Goal: Task Accomplishment & Management: Manage account settings

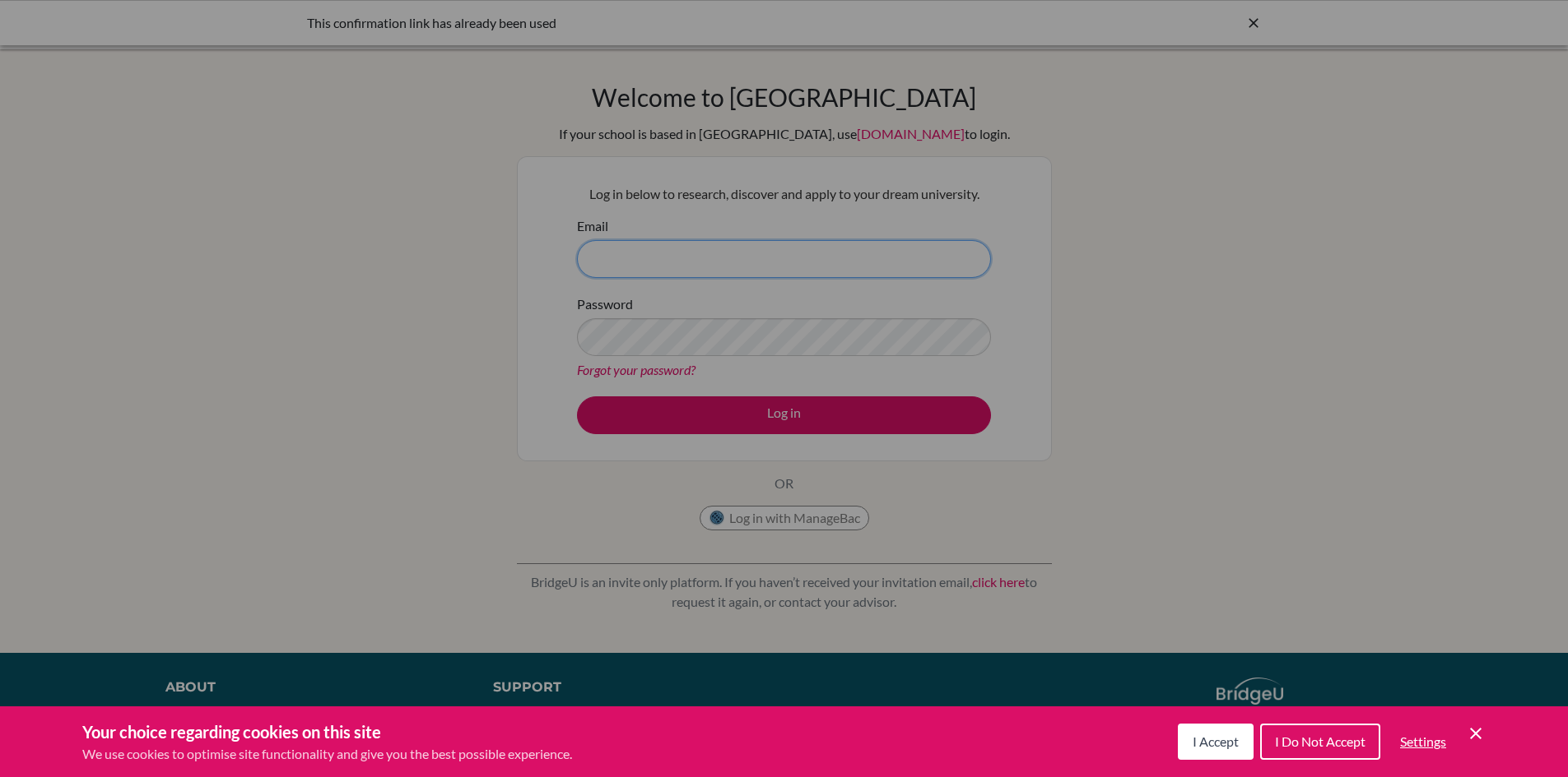
type input "[EMAIL_ADDRESS][DOMAIN_NAME]"
click at [1230, 751] on button "I Accept" at bounding box center [1216, 742] width 76 height 36
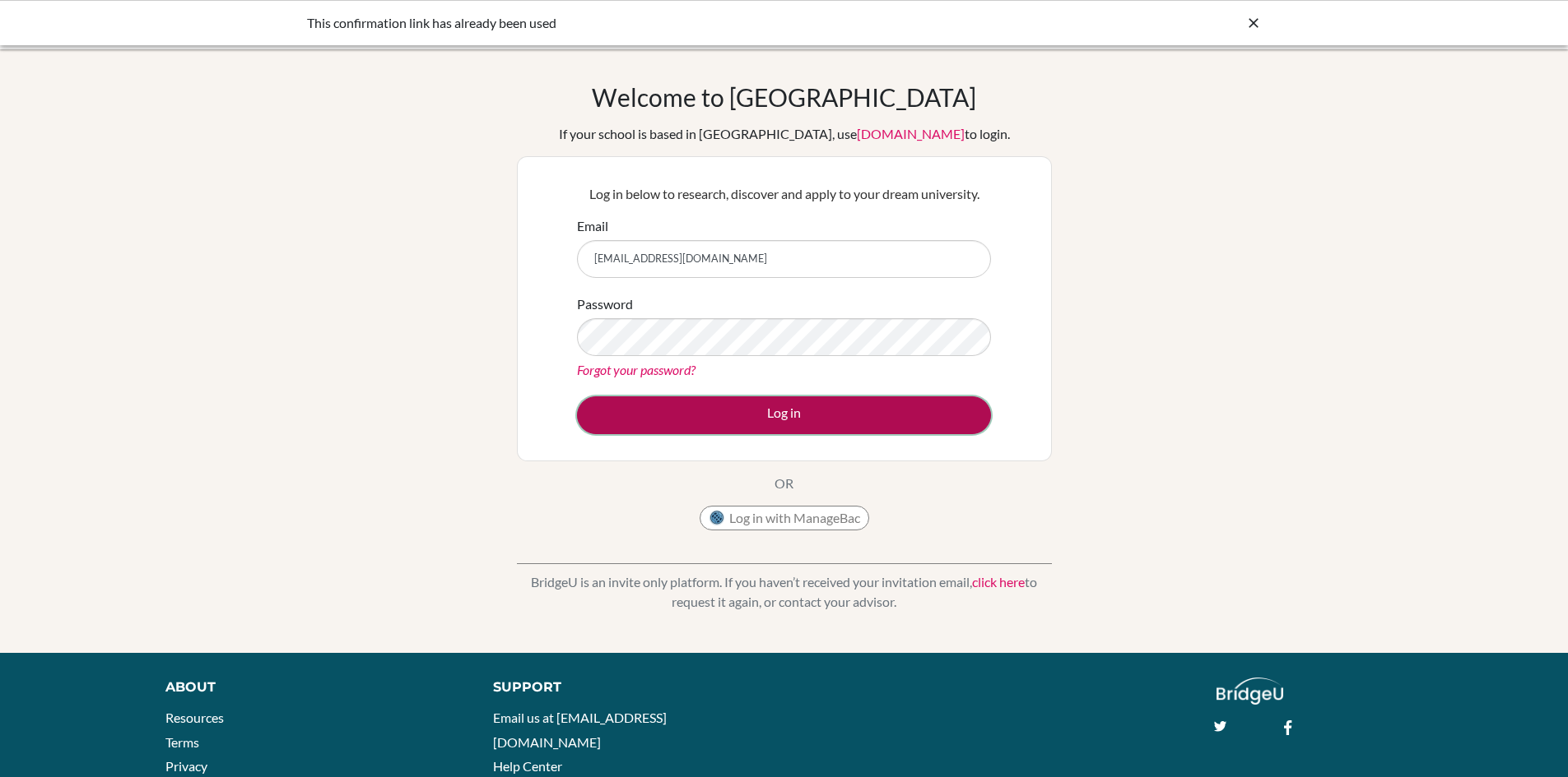
click at [918, 417] on button "Log in" at bounding box center [784, 416] width 414 height 38
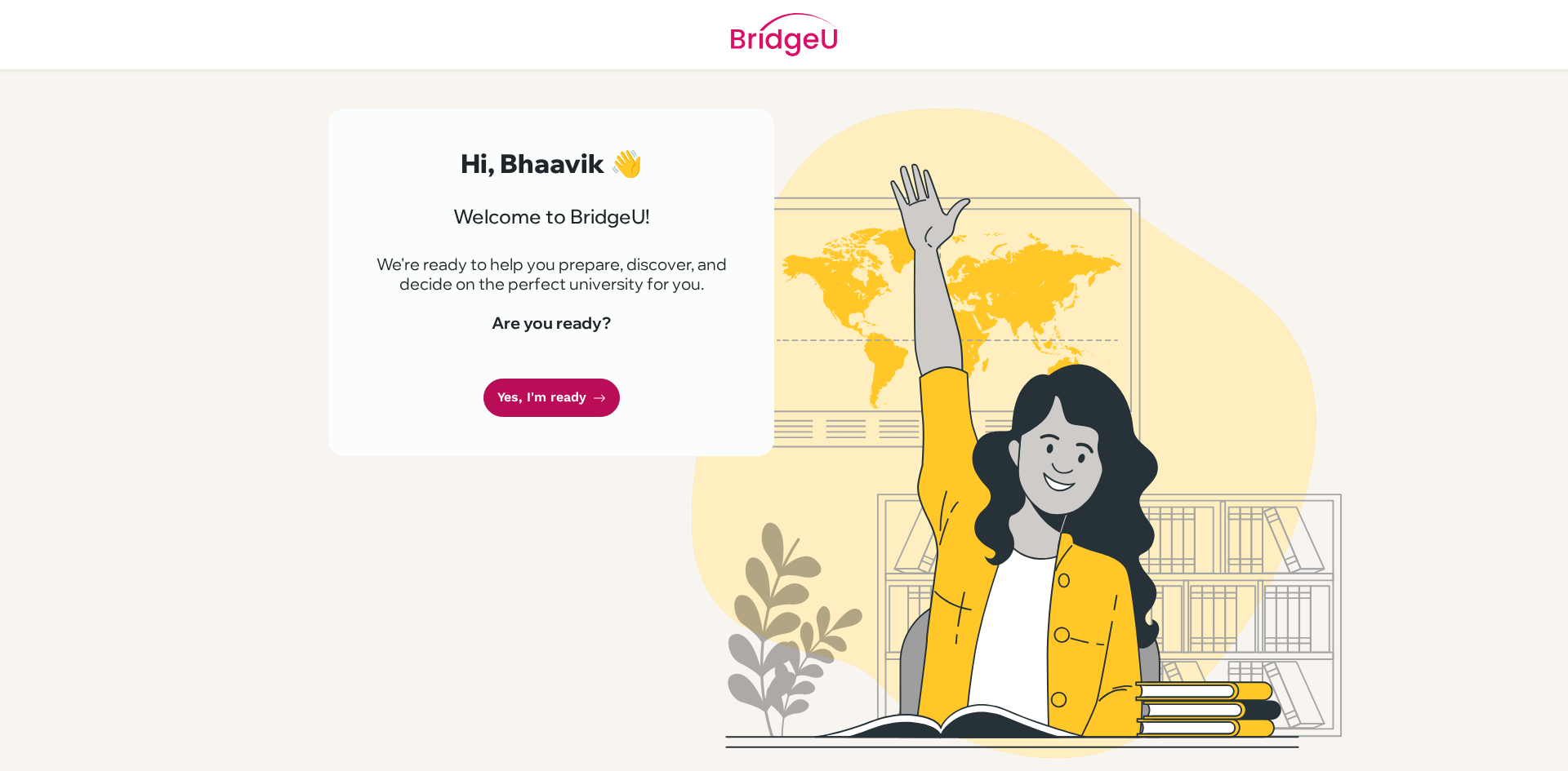
click at [503, 403] on link "Yes, I'm ready" at bounding box center [552, 398] width 136 height 38
